Goal: Use online tool/utility: Utilize a website feature to perform a specific function

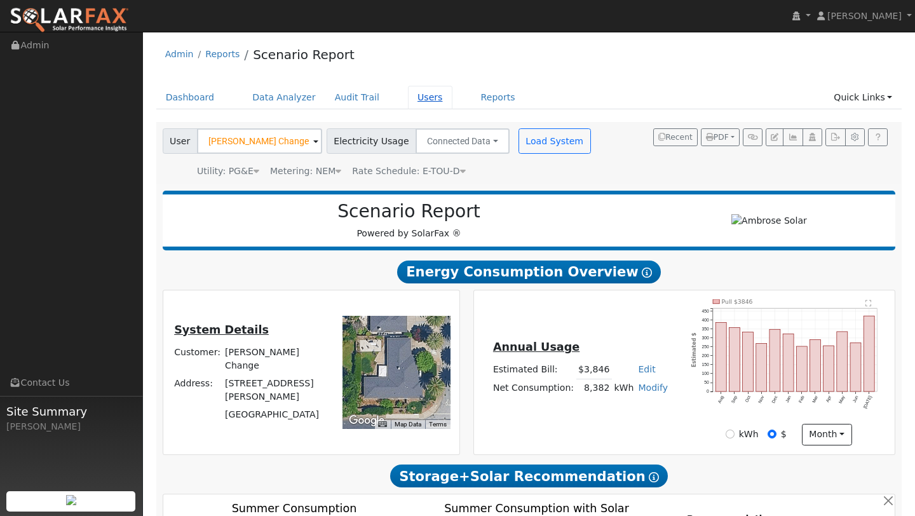
click at [420, 90] on link "Users" at bounding box center [430, 98] width 44 height 24
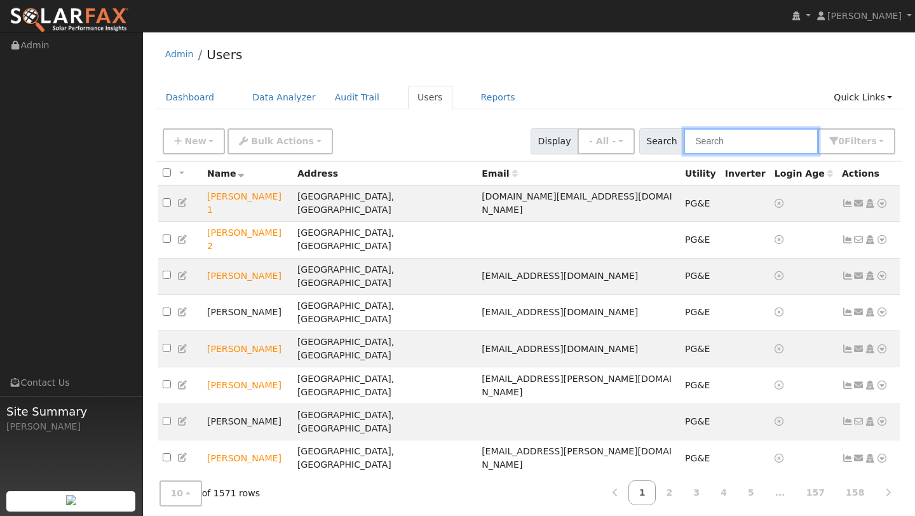
click at [728, 147] on input "text" at bounding box center [751, 141] width 135 height 26
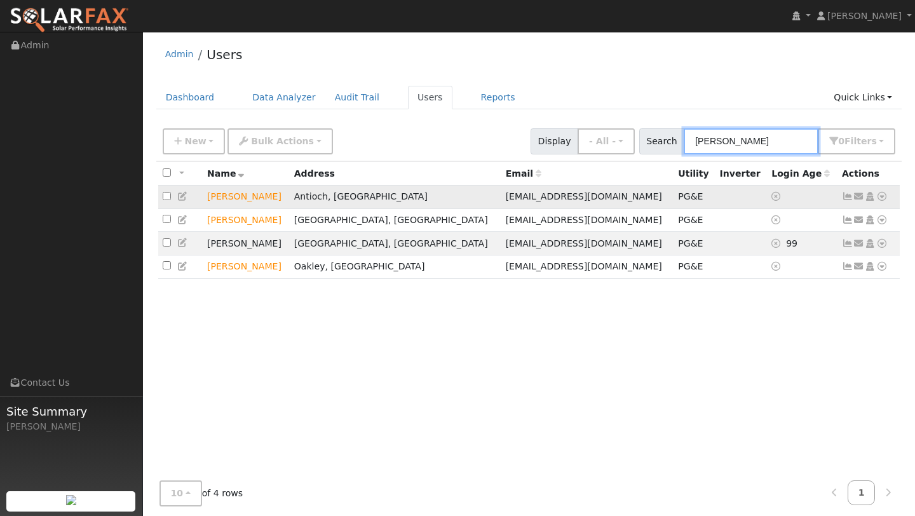
type input "[PERSON_NAME]"
click at [884, 196] on icon at bounding box center [882, 196] width 11 height 9
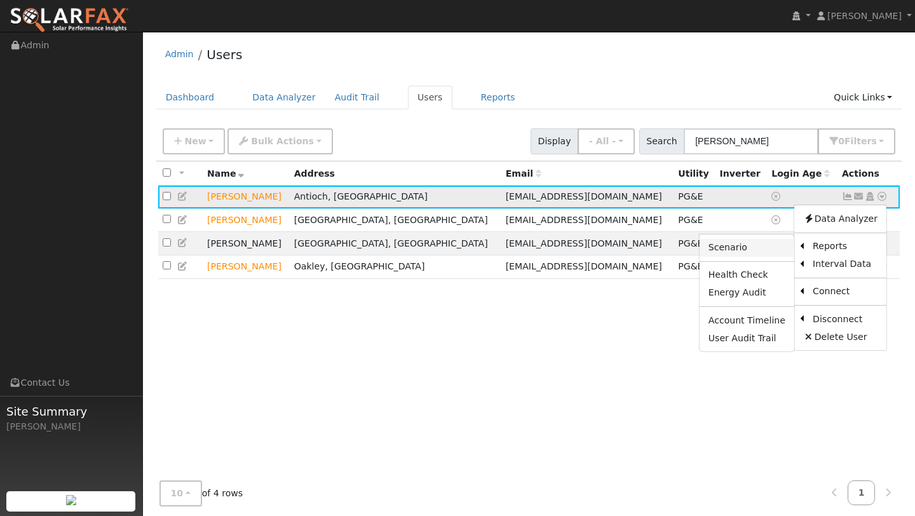
click at [761, 245] on link "Scenario" at bounding box center [747, 248] width 95 height 18
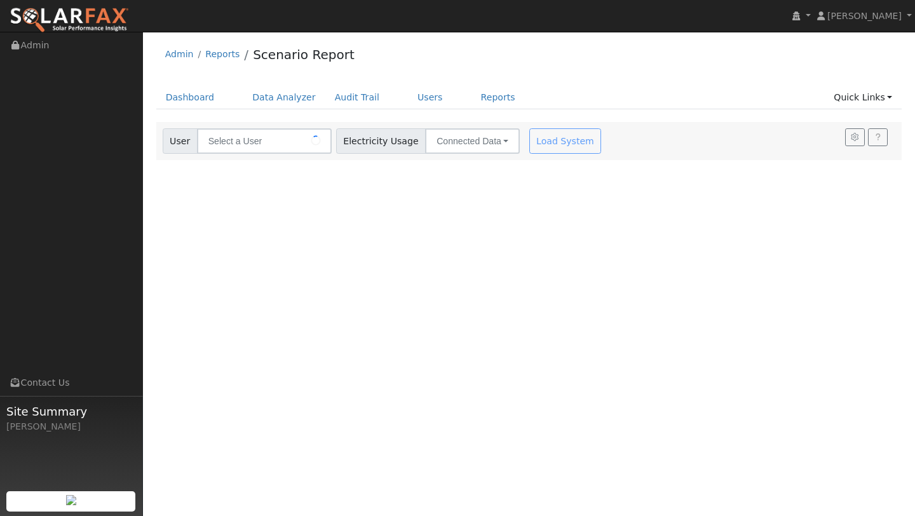
type input "[PERSON_NAME]"
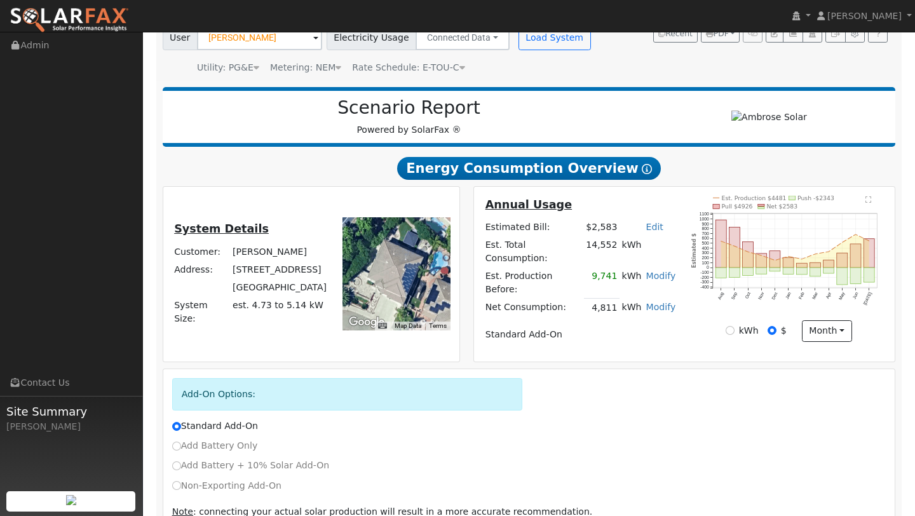
scroll to position [158, 0]
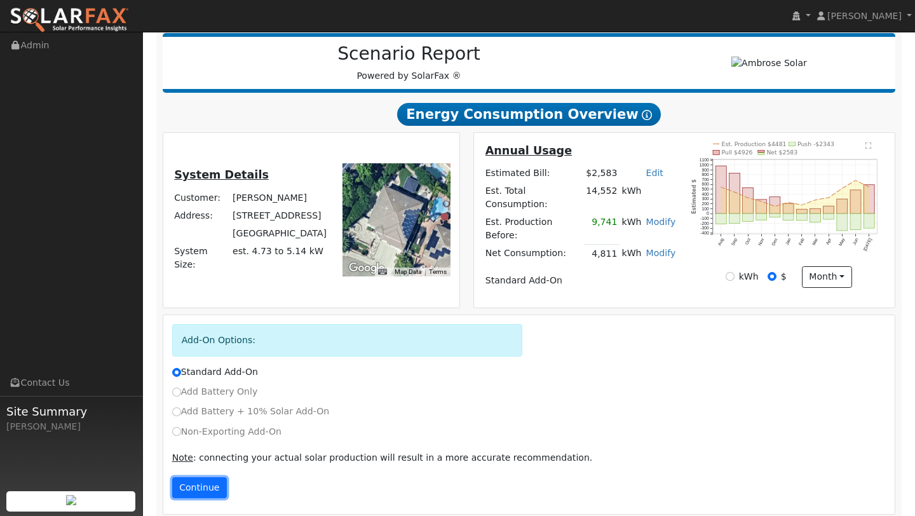
click at [198, 483] on button "Continue" at bounding box center [199, 488] width 55 height 22
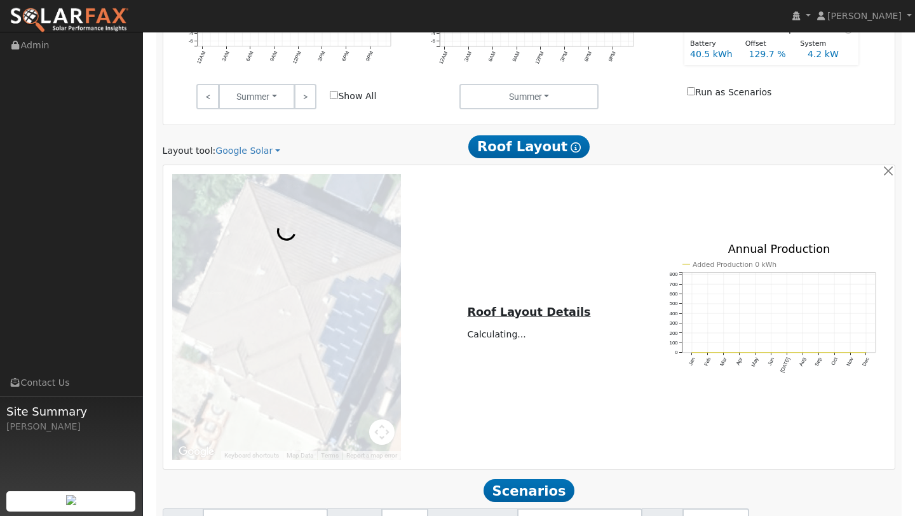
scroll to position [821, 0]
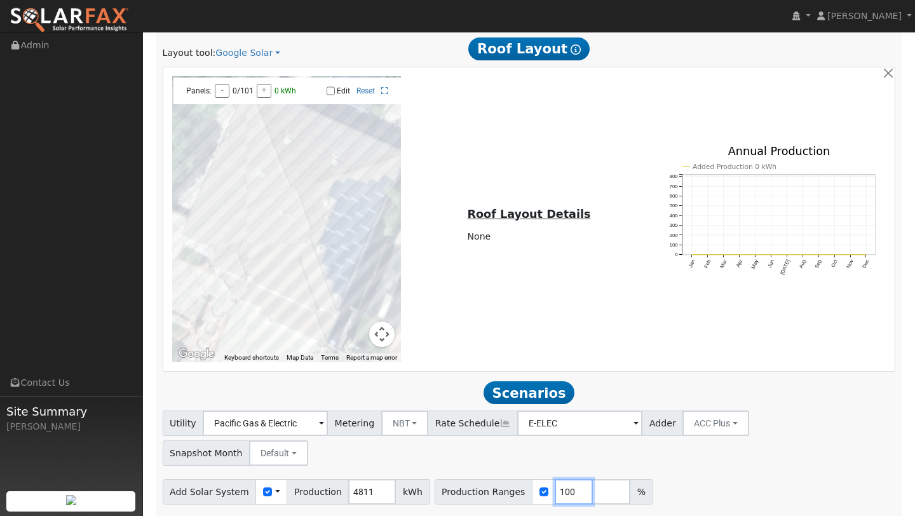
click at [559, 479] on input "100" at bounding box center [574, 491] width 38 height 25
type input "135"
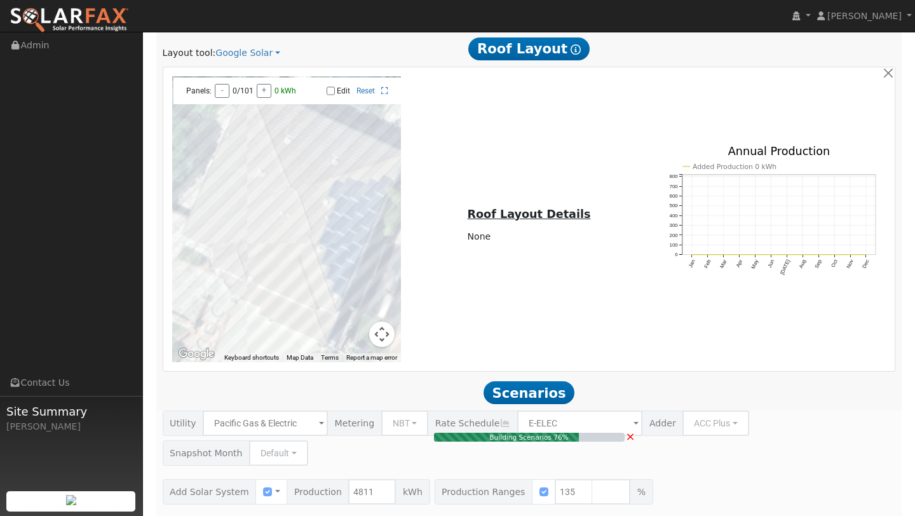
type input "4.3"
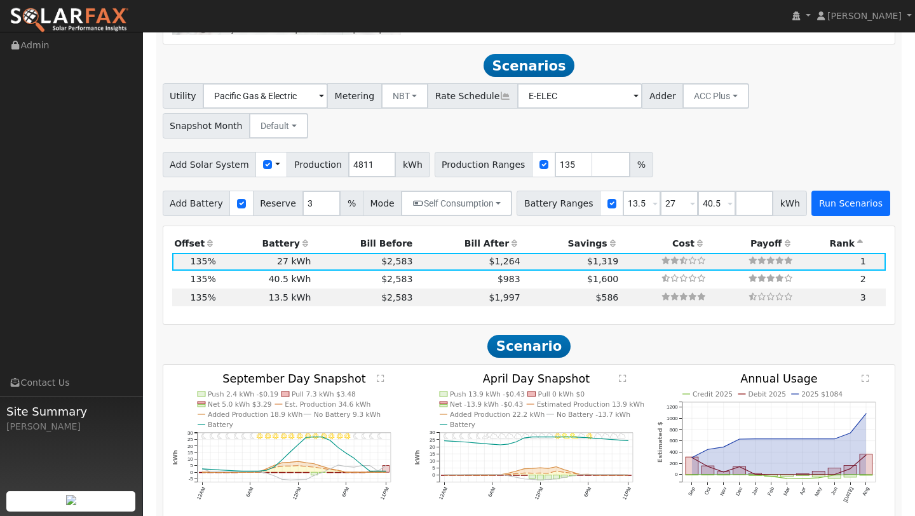
scroll to position [1153, 0]
